Goal: Understand site structure

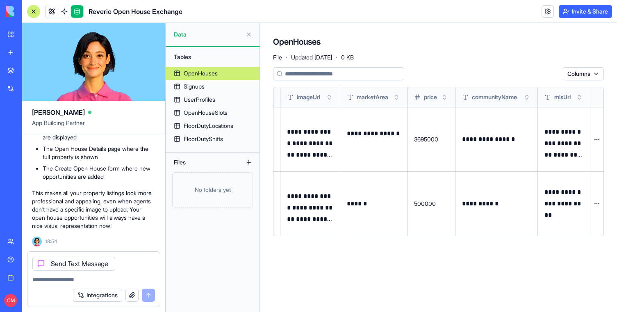
scroll to position [17483, 0]
click at [248, 141] on button at bounding box center [248, 162] width 13 height 13
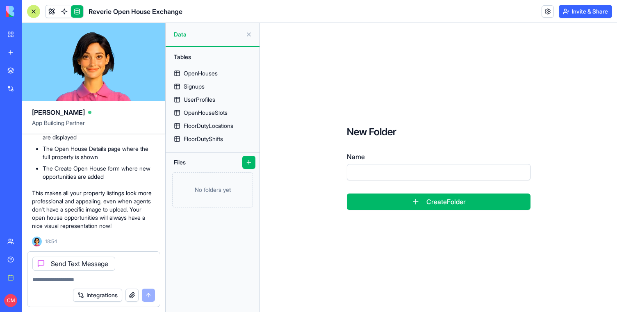
click at [226, 141] on div "Tables OpenHouses Signups UserProfiles OpenHouseSlots FloorDutyLocations FloorD…" at bounding box center [213, 179] width 94 height 265
click at [200, 76] on div "OpenHouses" at bounding box center [201, 73] width 34 height 8
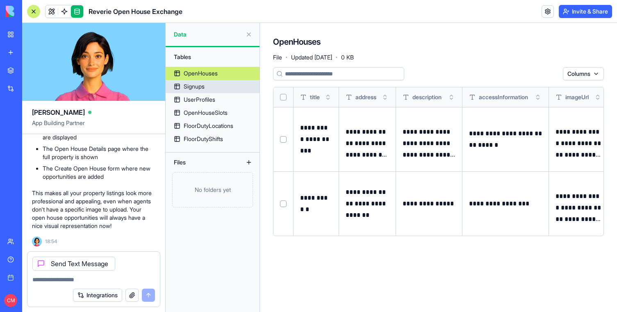
click at [204, 88] on div "Signups" at bounding box center [194, 86] width 21 height 8
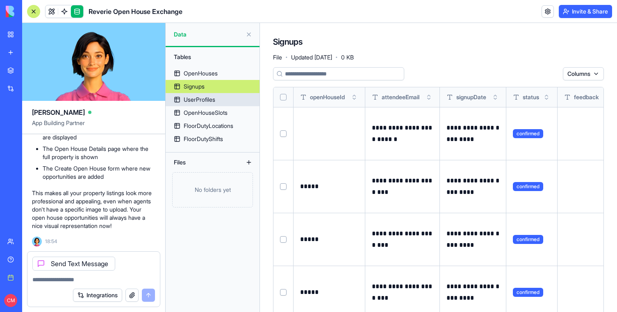
click at [212, 104] on link "UserProfiles" at bounding box center [213, 99] width 94 height 13
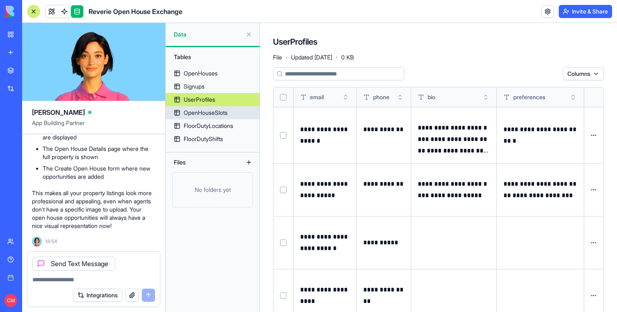
click at [215, 115] on div "OpenHouseSlots" at bounding box center [206, 113] width 44 height 8
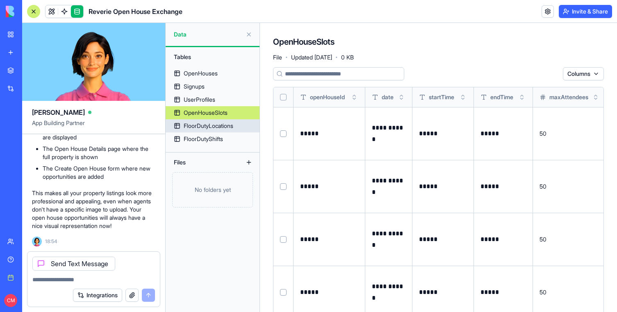
click at [217, 129] on div "FloorDutyLocations" at bounding box center [209, 126] width 50 height 8
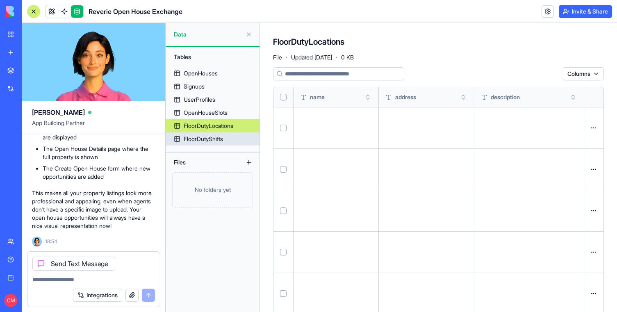
click at [218, 140] on div "FloorDutyShifts" at bounding box center [203, 139] width 39 height 8
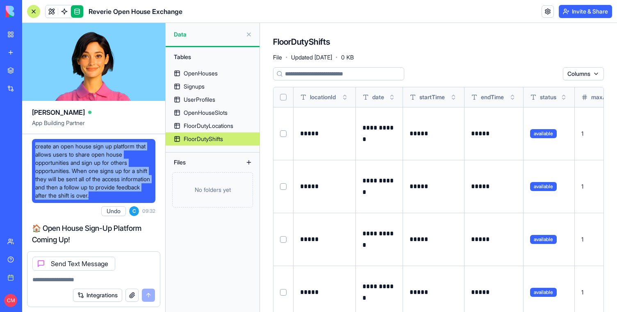
drag, startPoint x: 35, startPoint y: 148, endPoint x: 131, endPoint y: 196, distance: 107.6
click at [131, 141] on span "create an open house sign up platform that allows users to share open house opp…" at bounding box center [93, 170] width 117 height 57
copy span "create an open house sign up platform that allows users to share open house opp…"
